Goal: Find specific page/section

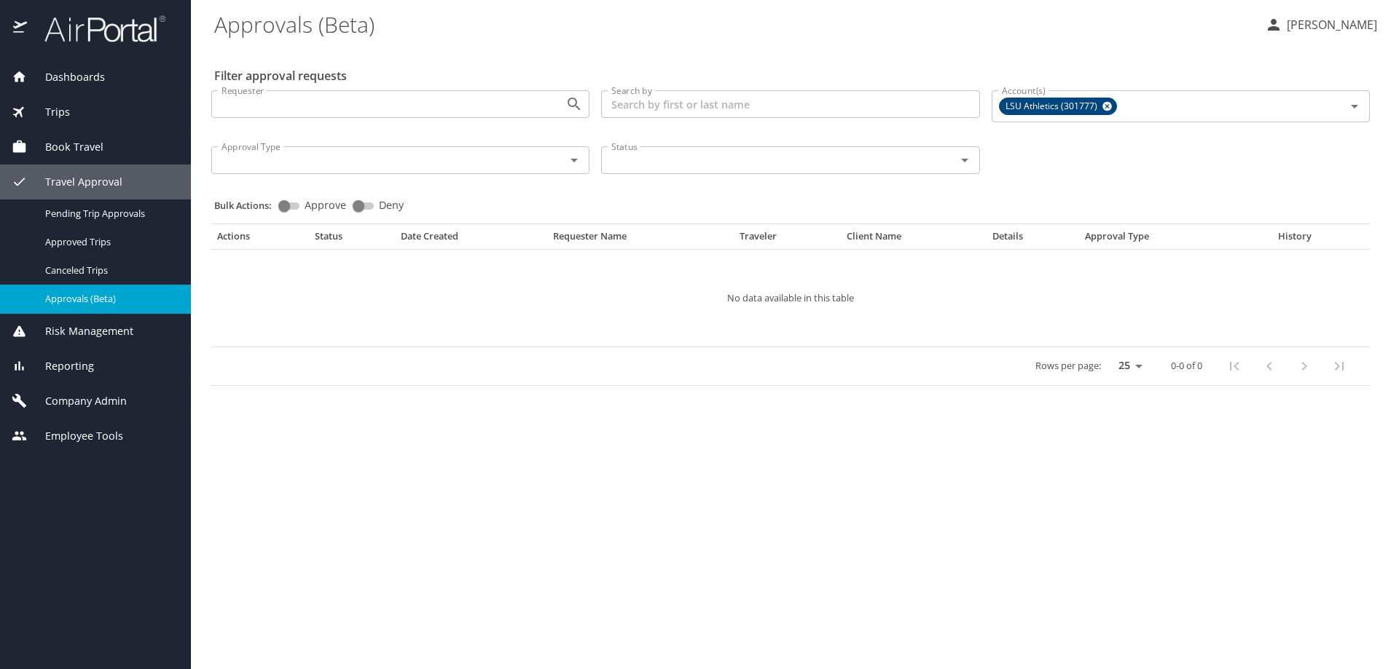
click at [90, 400] on span "Company Admin" at bounding box center [77, 401] width 100 height 16
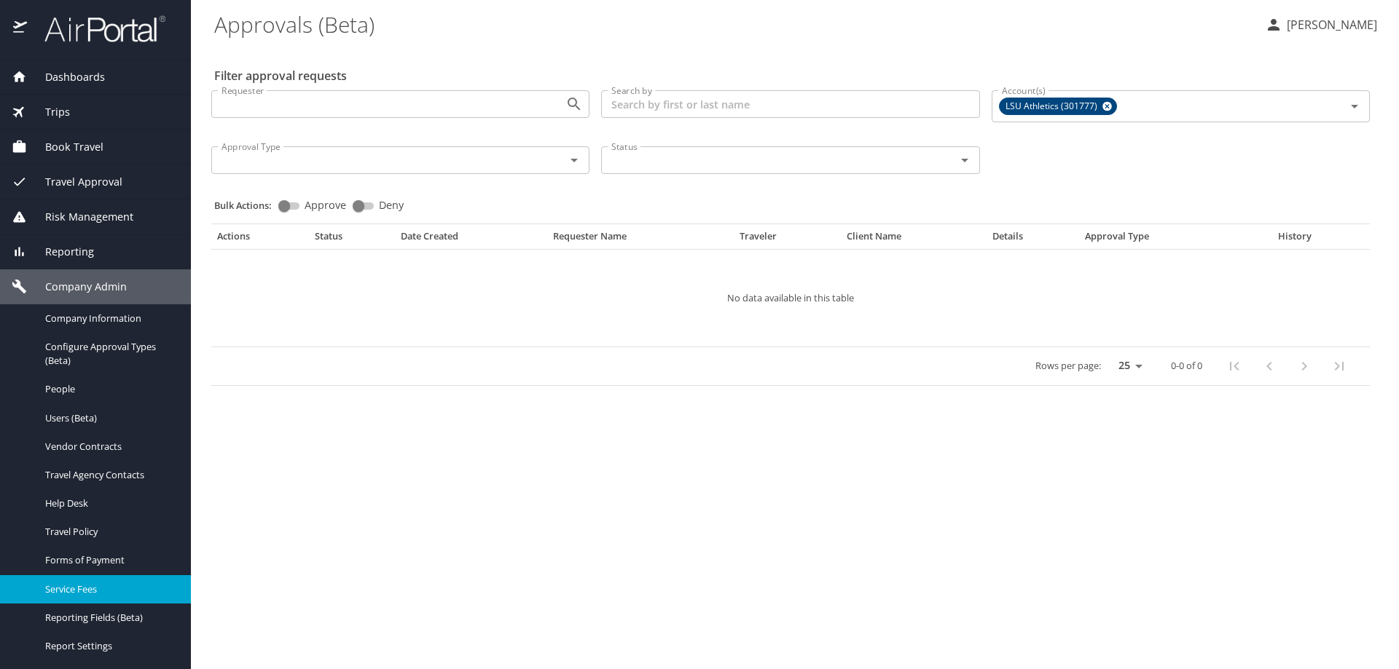
click at [93, 592] on span "Service Fees" at bounding box center [109, 590] width 128 height 14
